Goal: Information Seeking & Learning: Stay updated

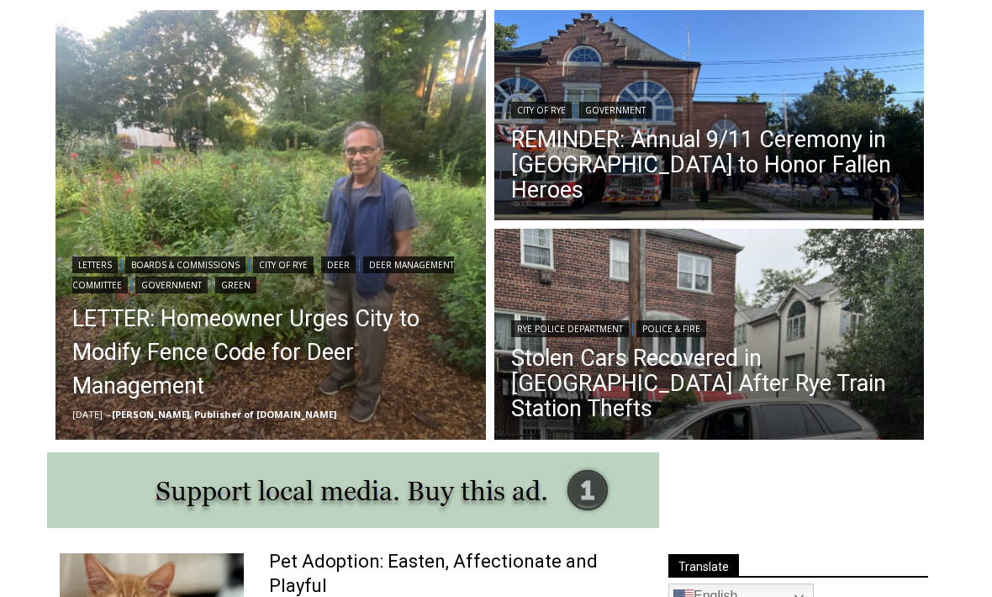
scroll to position [458, 0]
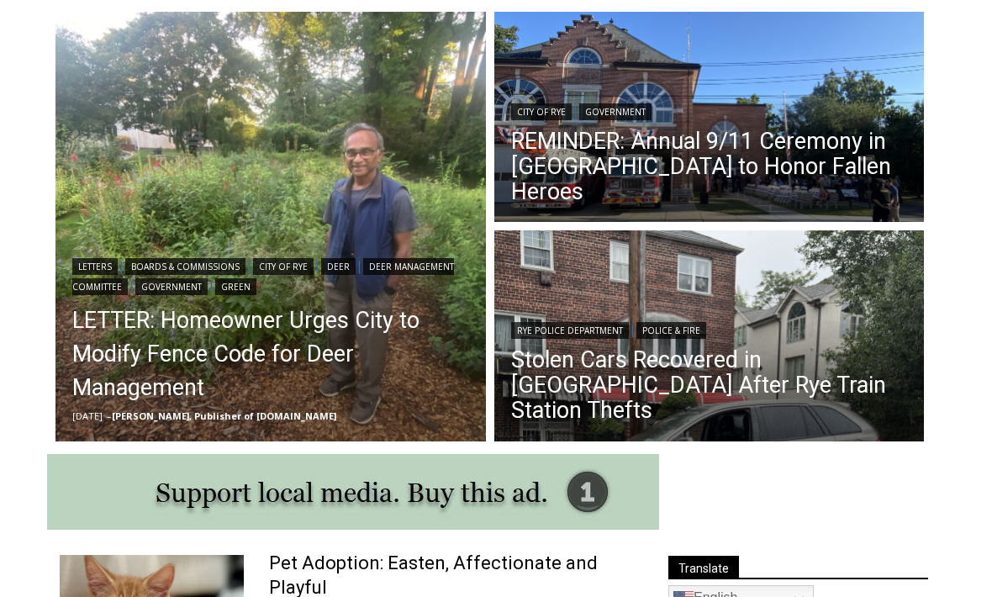
click at [730, 178] on link "REMINDER: Annual 9/11 Ceremony in [GEOGRAPHIC_DATA] to Honor Fallen Heroes" at bounding box center [709, 168] width 397 height 76
click at [285, 357] on link "LETTER: Homeowner Urges City to Modify Fence Code for Deer Management" at bounding box center [270, 354] width 397 height 101
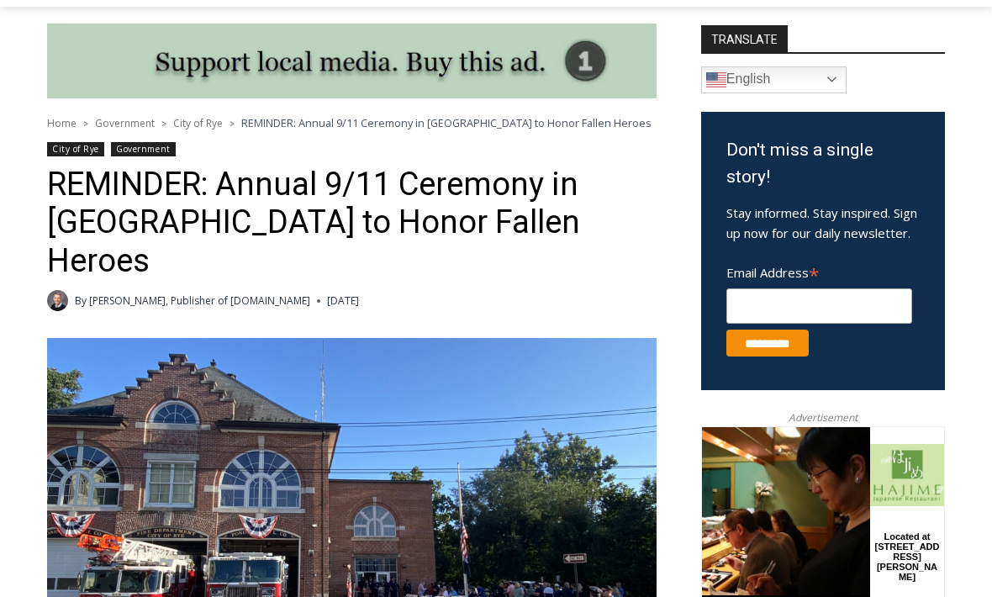
scroll to position [430, 0]
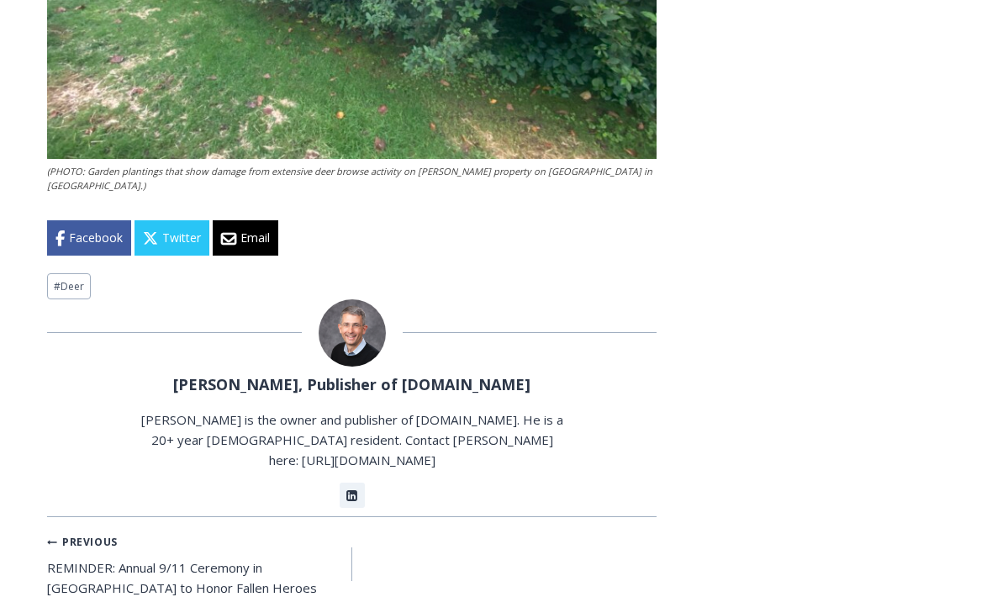
scroll to position [3808, 0]
